Goal: Information Seeking & Learning: Check status

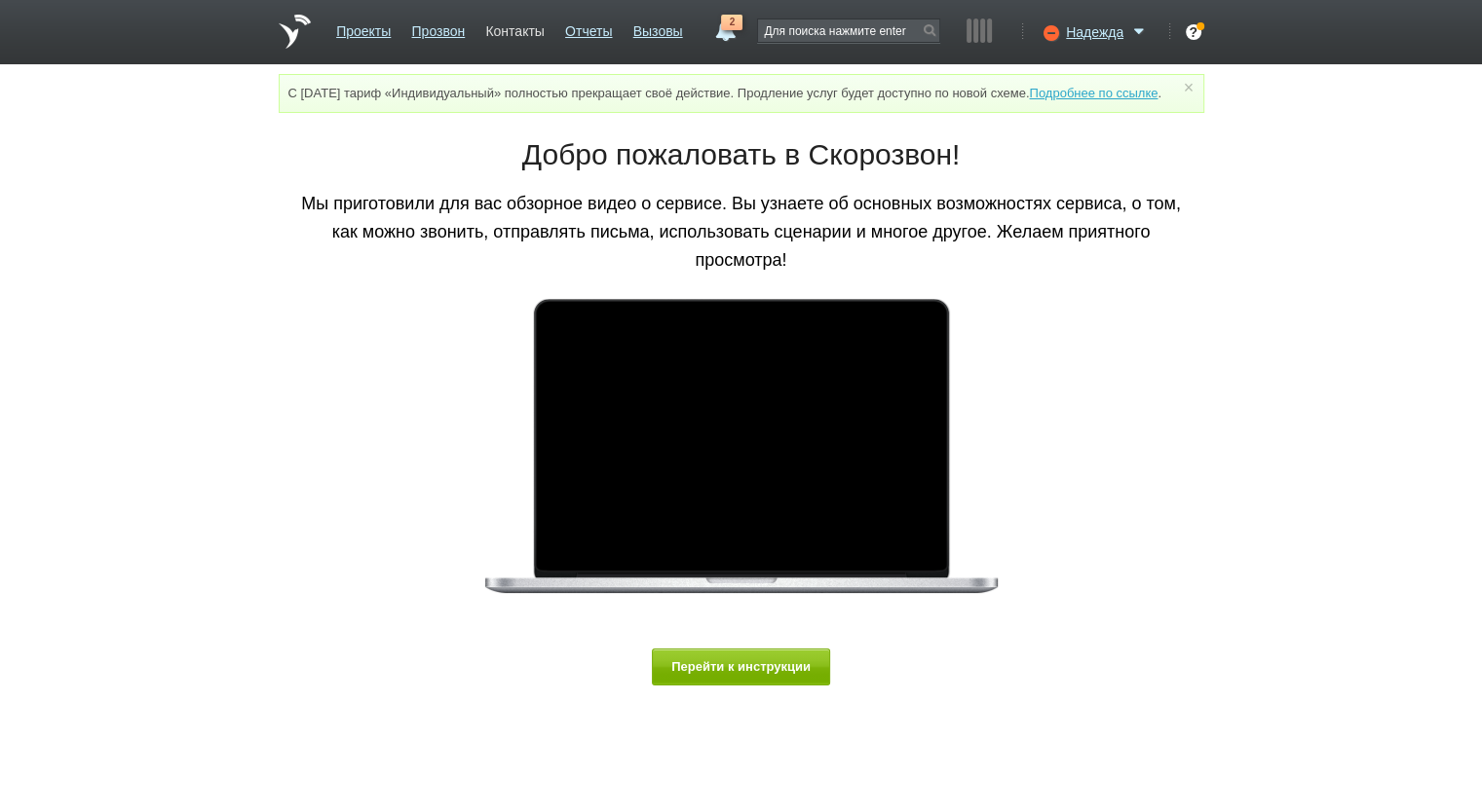
click at [531, 29] on link "Контакты" at bounding box center [514, 28] width 58 height 29
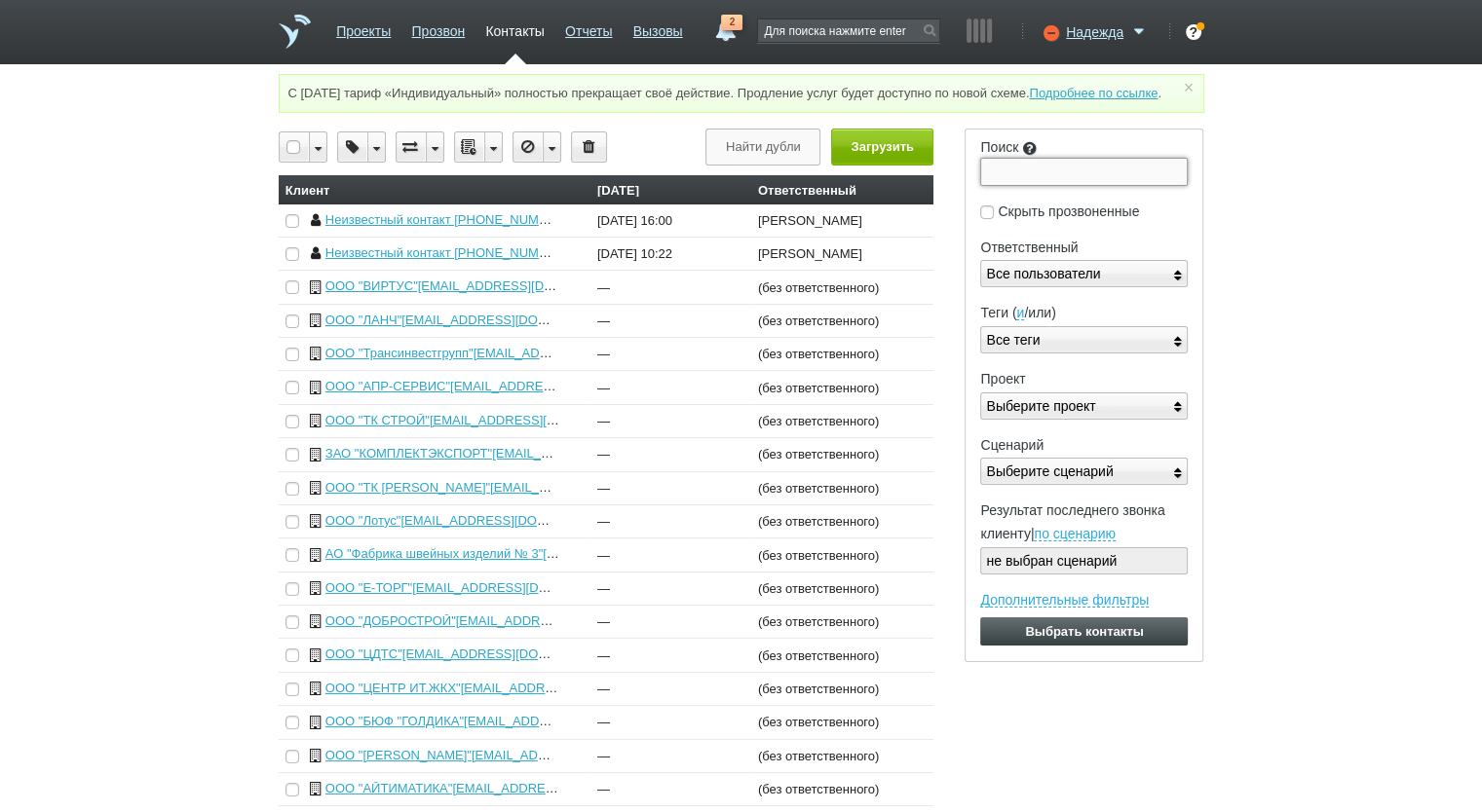
click at [1045, 185] on input "Поиск" at bounding box center [1084, 172] width 207 height 28
paste input "7816634999"
type input "7816634999"
click at [980, 617] on input "Выбрать контакты" at bounding box center [1084, 631] width 207 height 29
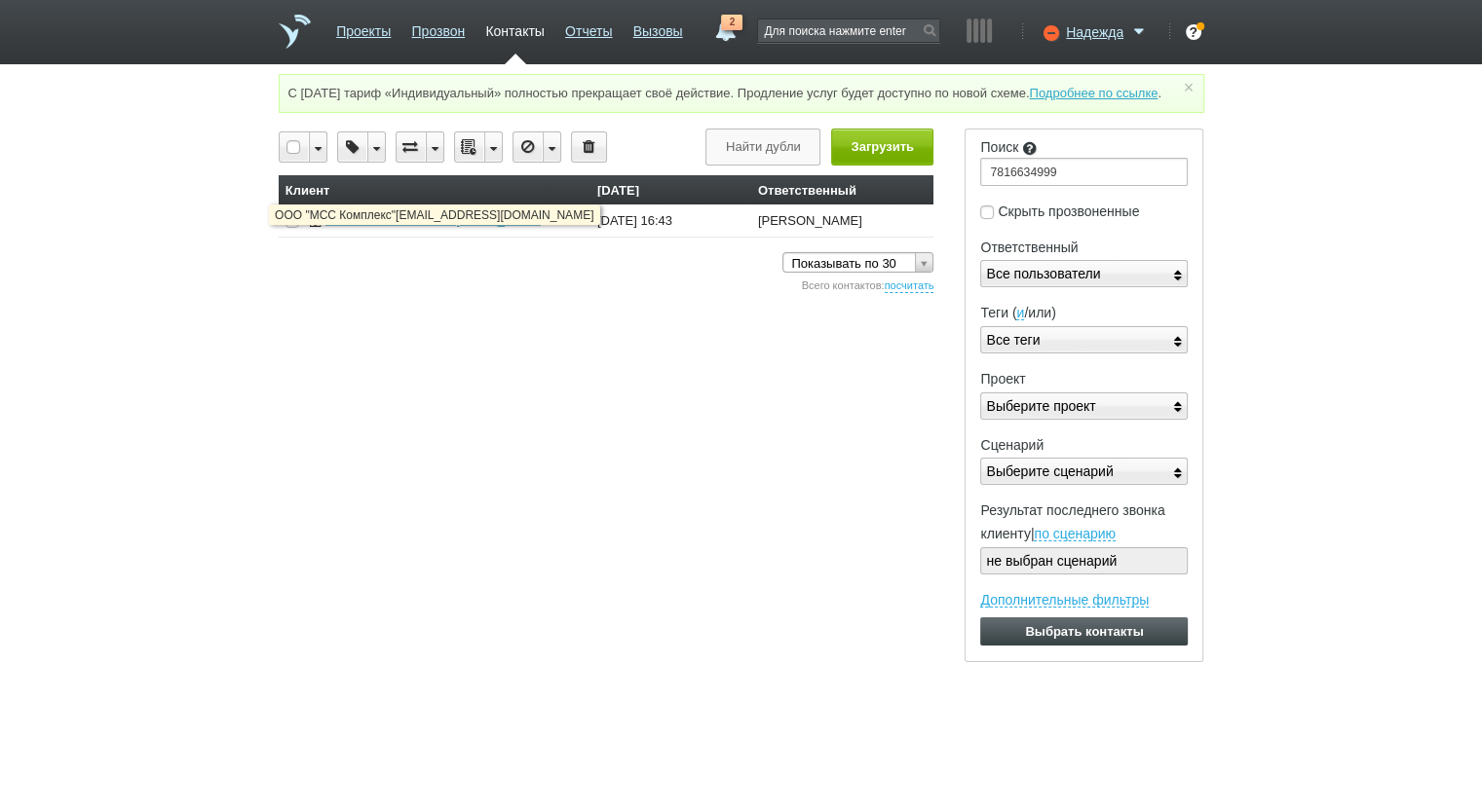
click at [483, 227] on link "ООО "МСС Комплекс"[EMAIL_ADDRESS][DOMAIN_NAME]" at bounding box center [498, 219] width 346 height 15
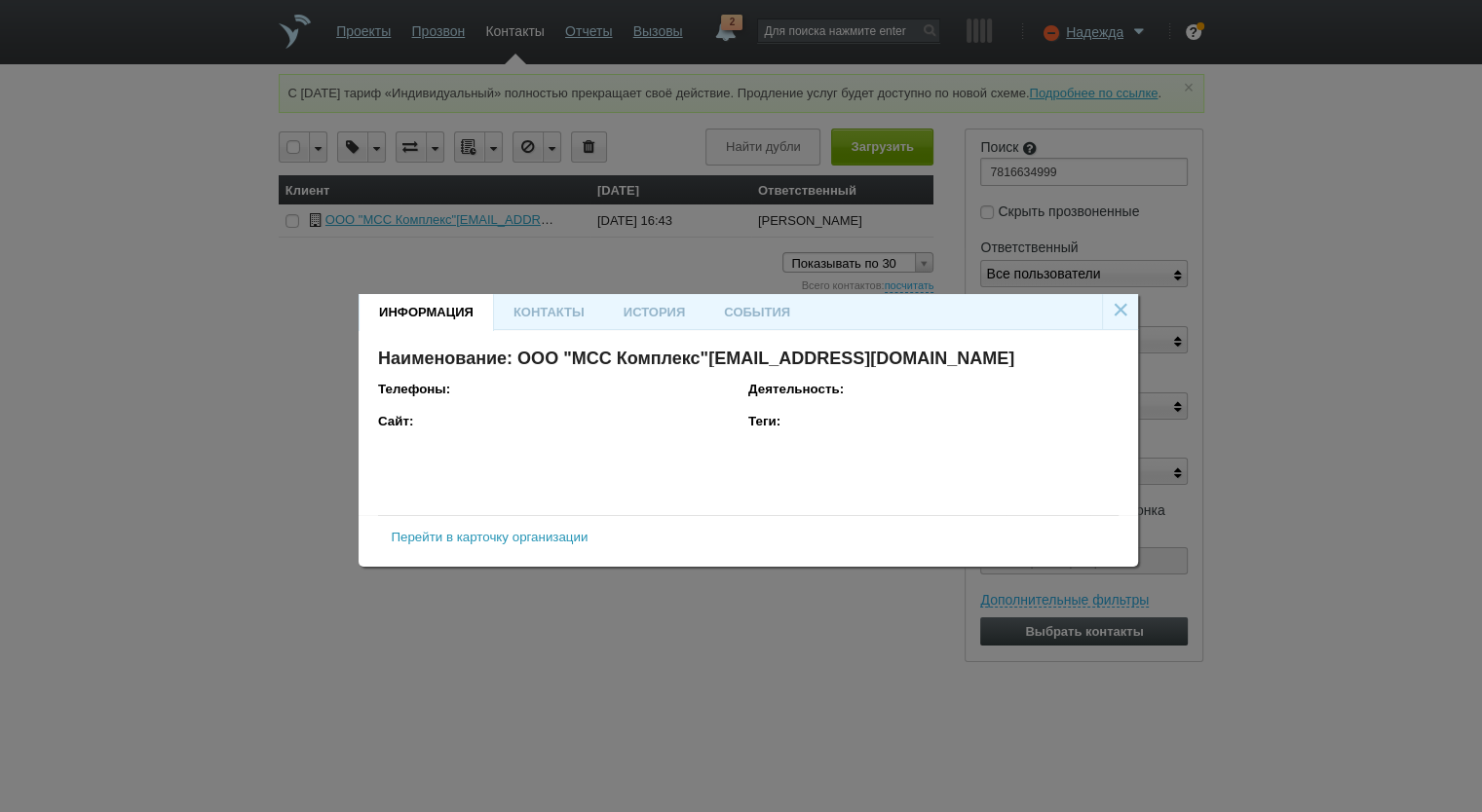
click at [489, 537] on link "Перейти в карточку организации" at bounding box center [488, 536] width 197 height 15
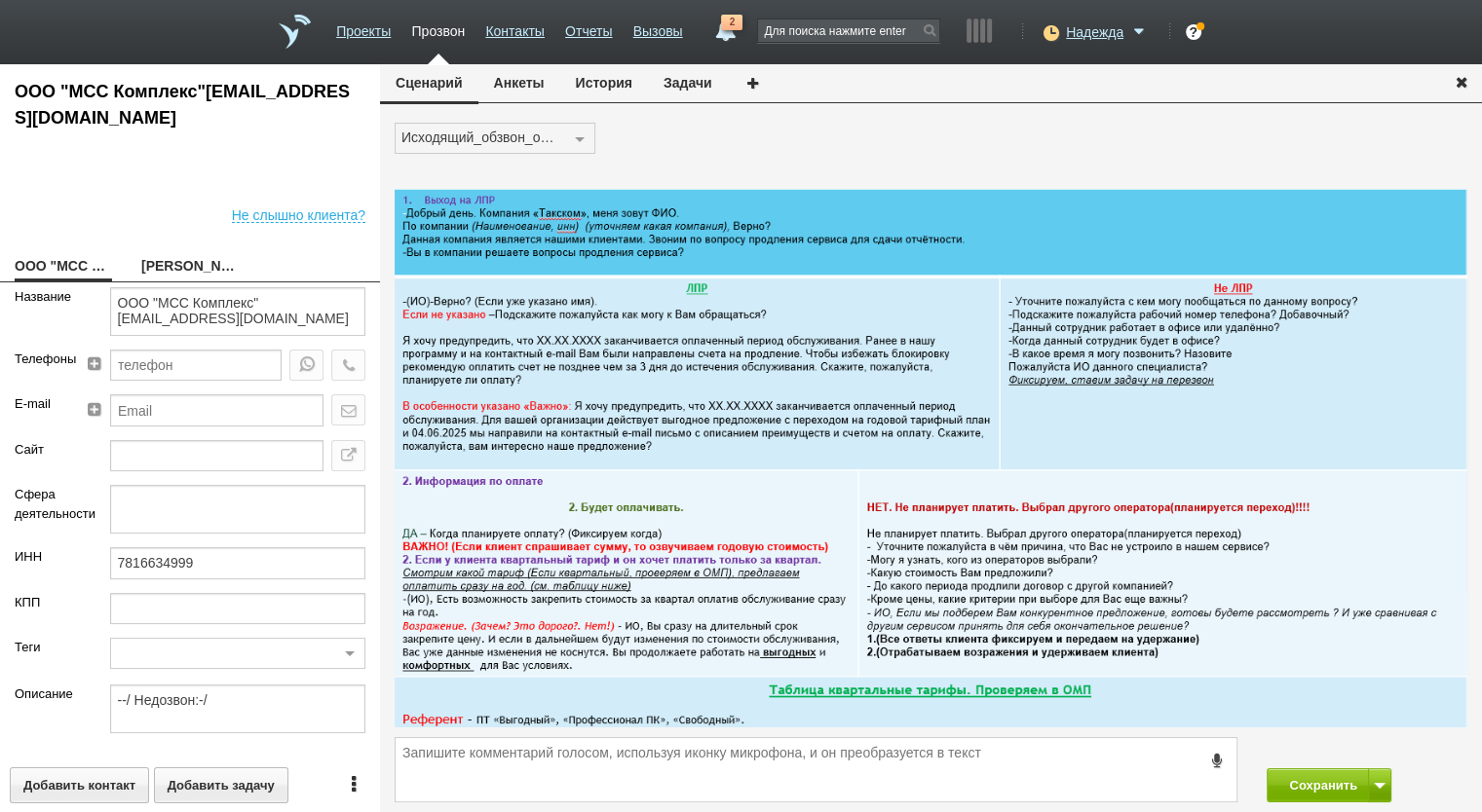
click at [596, 90] on button "История" at bounding box center [604, 82] width 88 height 37
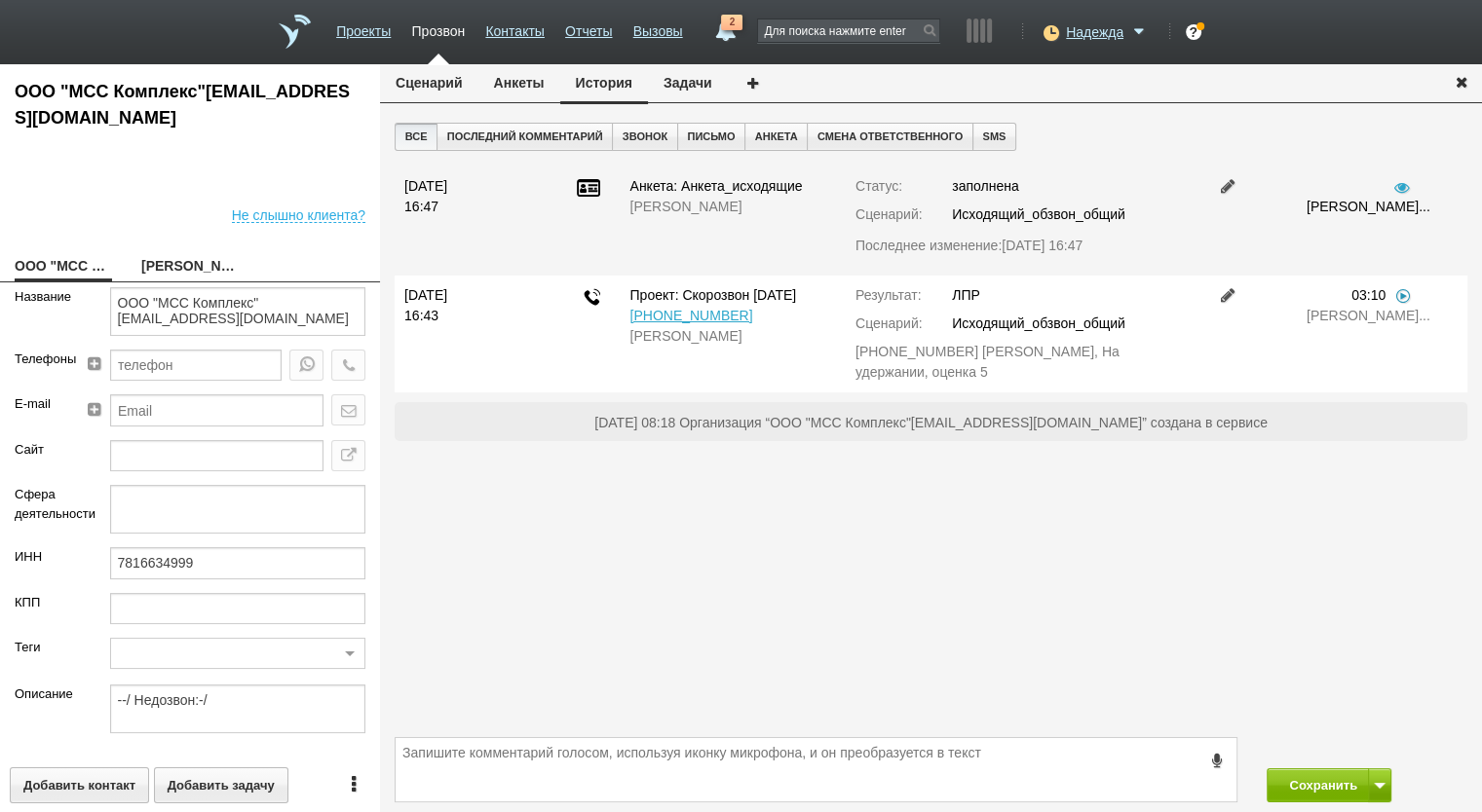
click at [1395, 293] on link at bounding box center [1403, 295] width 20 height 16
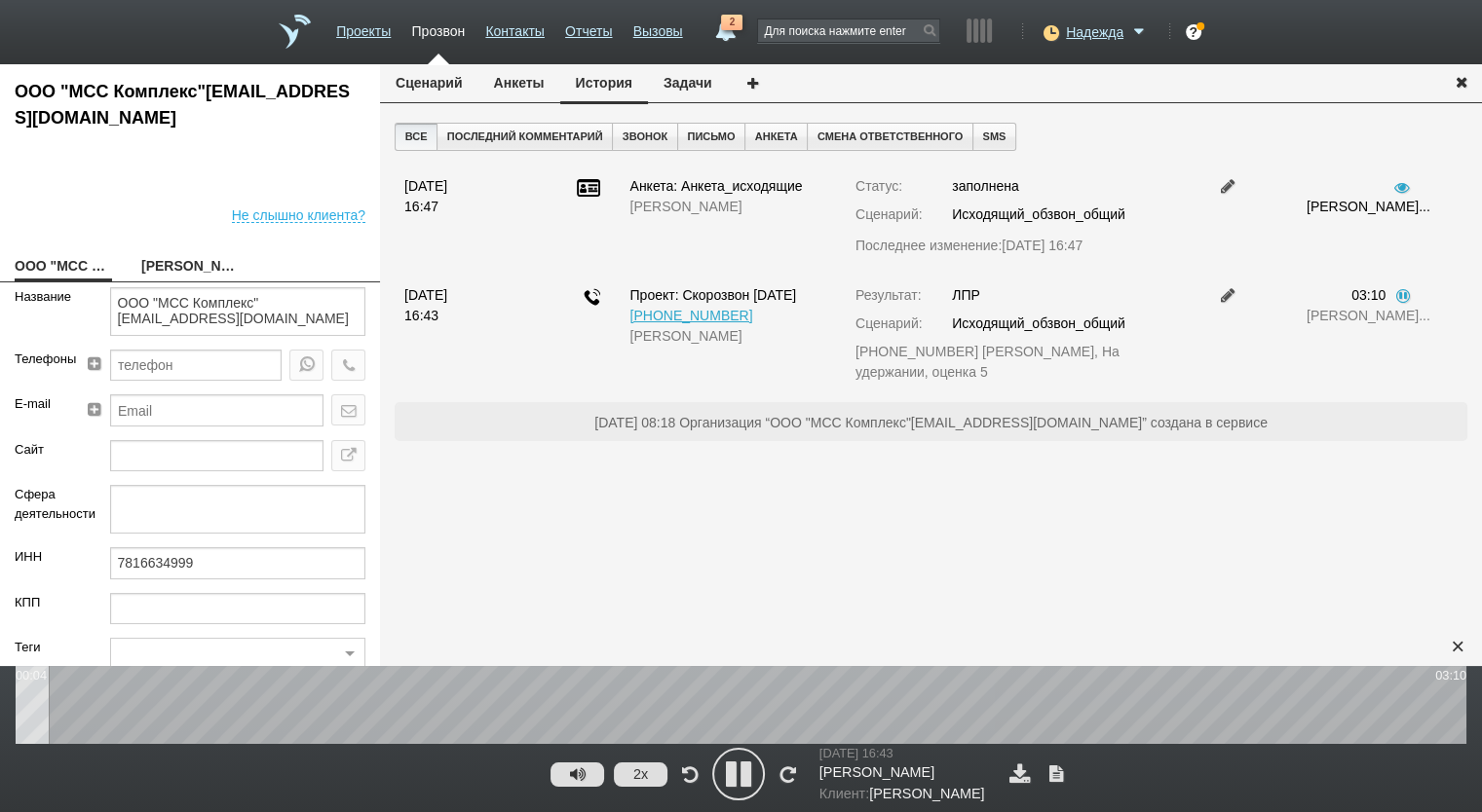
click at [639, 780] on button "2x" at bounding box center [640, 774] width 53 height 25
click at [739, 775] on icon at bounding box center [738, 773] width 48 height 48
click at [1449, 655] on div "×" at bounding box center [1457, 647] width 30 height 30
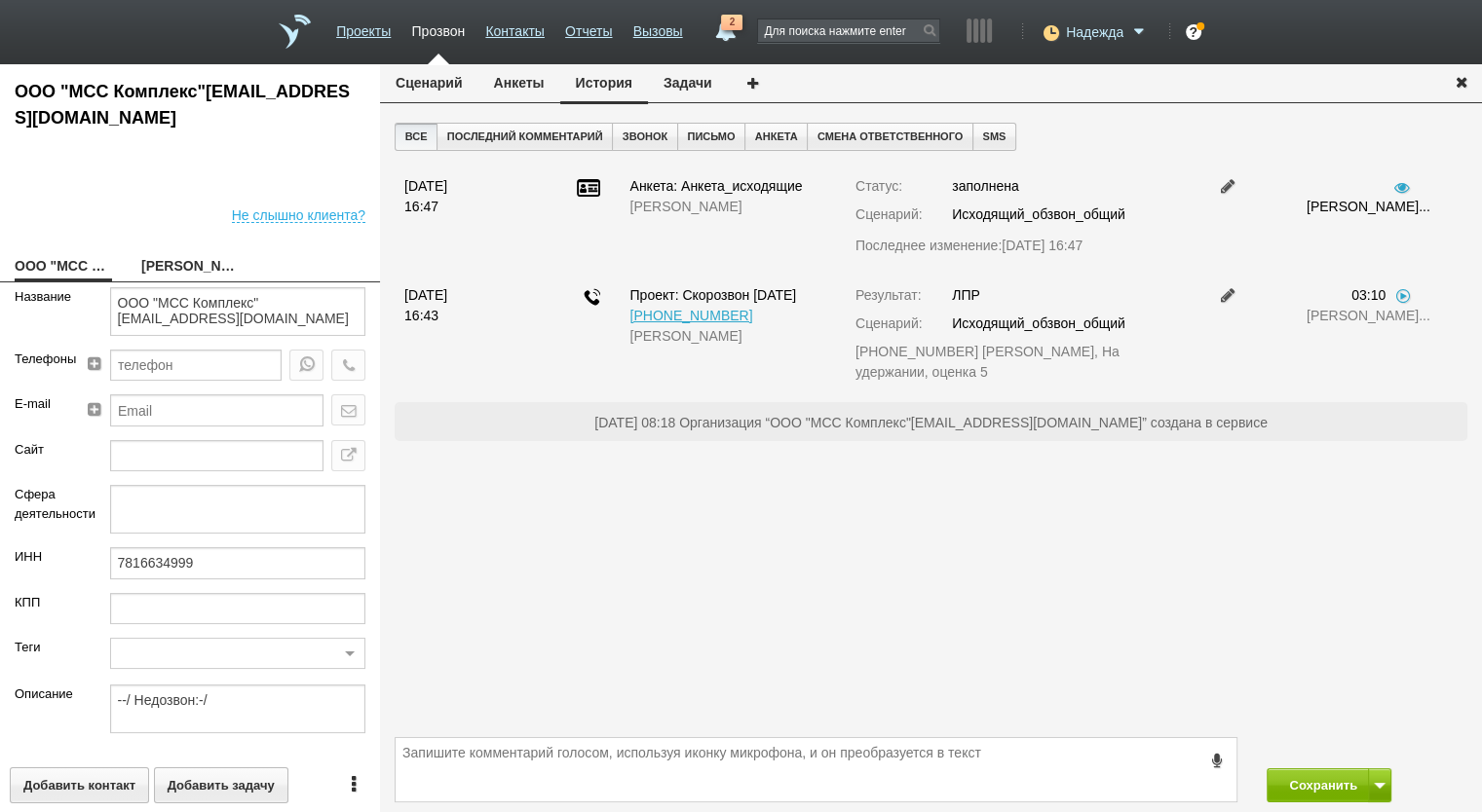
click at [1096, 30] on span "Надежда" at bounding box center [1095, 33] width 57 height 20
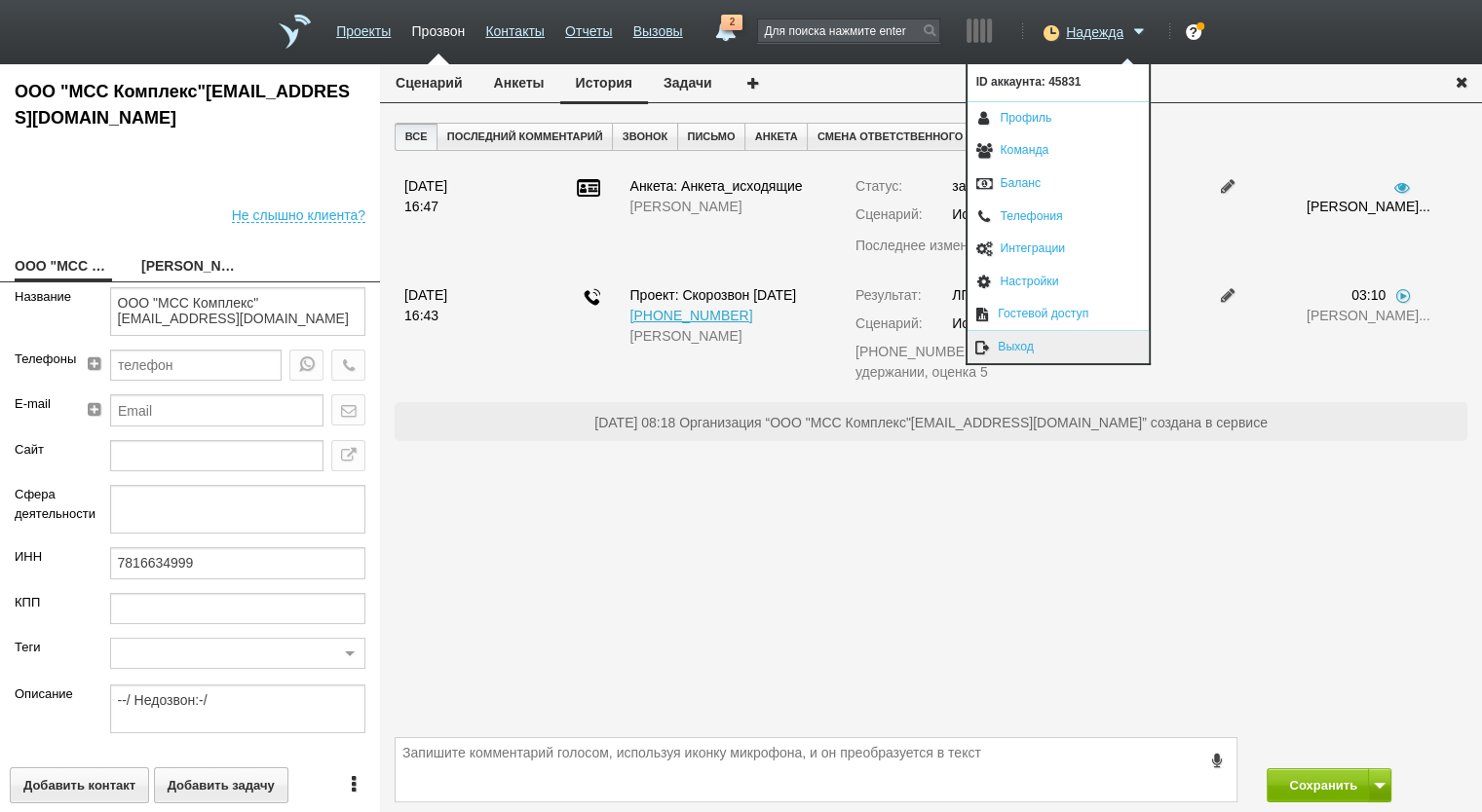
click at [1041, 340] on link "Выход" at bounding box center [1057, 347] width 181 height 33
